Goal: Check status: Check status

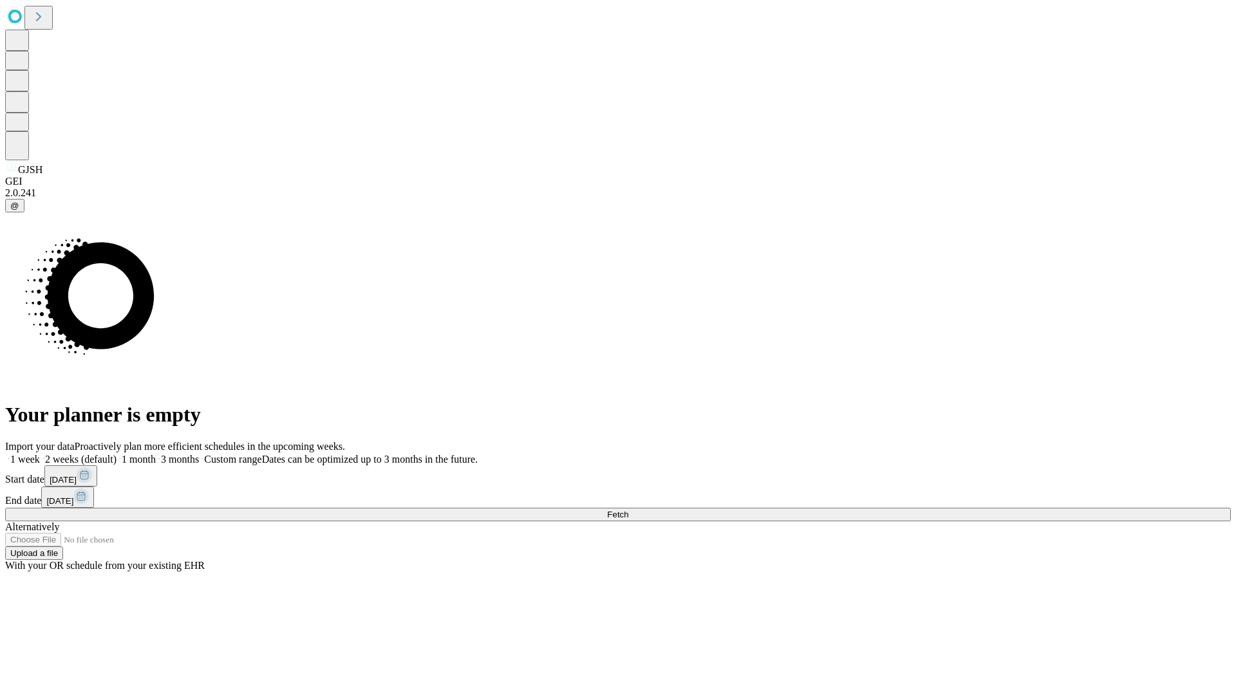
click at [628, 510] on span "Fetch" at bounding box center [617, 515] width 21 height 10
